Goal: Information Seeking & Learning: Check status

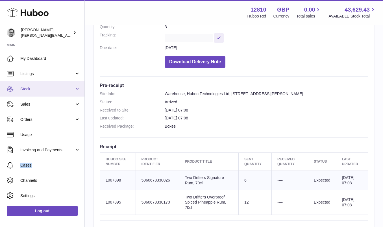
click at [36, 91] on span "Stock" at bounding box center [47, 88] width 54 height 5
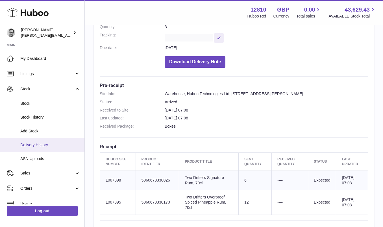
click at [37, 146] on span "Delivery History" at bounding box center [50, 144] width 60 height 5
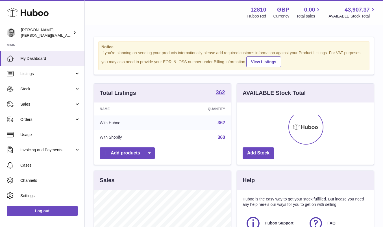
scroll to position [88, 137]
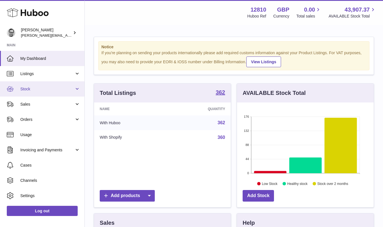
click at [27, 87] on span "Stock" at bounding box center [47, 88] width 54 height 5
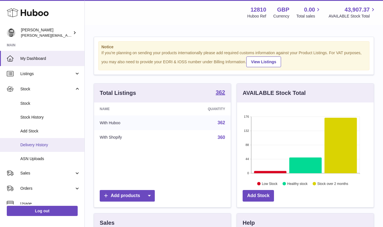
click at [47, 144] on span "Delivery History" at bounding box center [50, 144] width 60 height 5
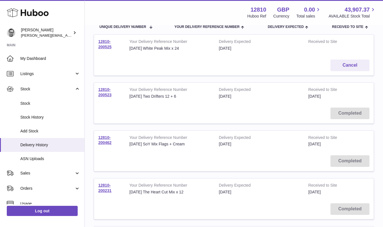
scroll to position [69, 0]
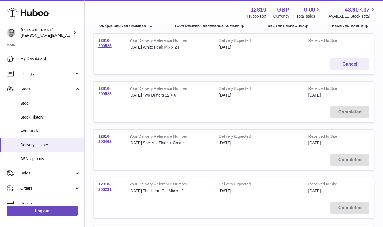
click at [104, 89] on link "12810-200523" at bounding box center [104, 91] width 13 height 10
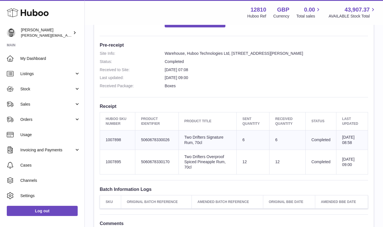
scroll to position [137, 0]
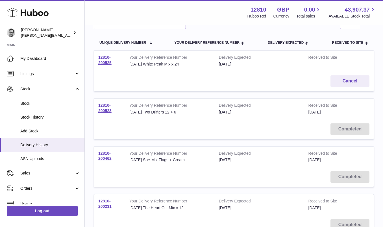
scroll to position [62, 0]
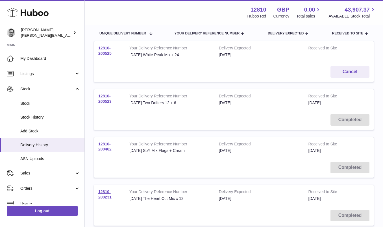
click at [105, 146] on link "12810-200462" at bounding box center [104, 147] width 13 height 10
